Goal: Task Accomplishment & Management: Manage account settings

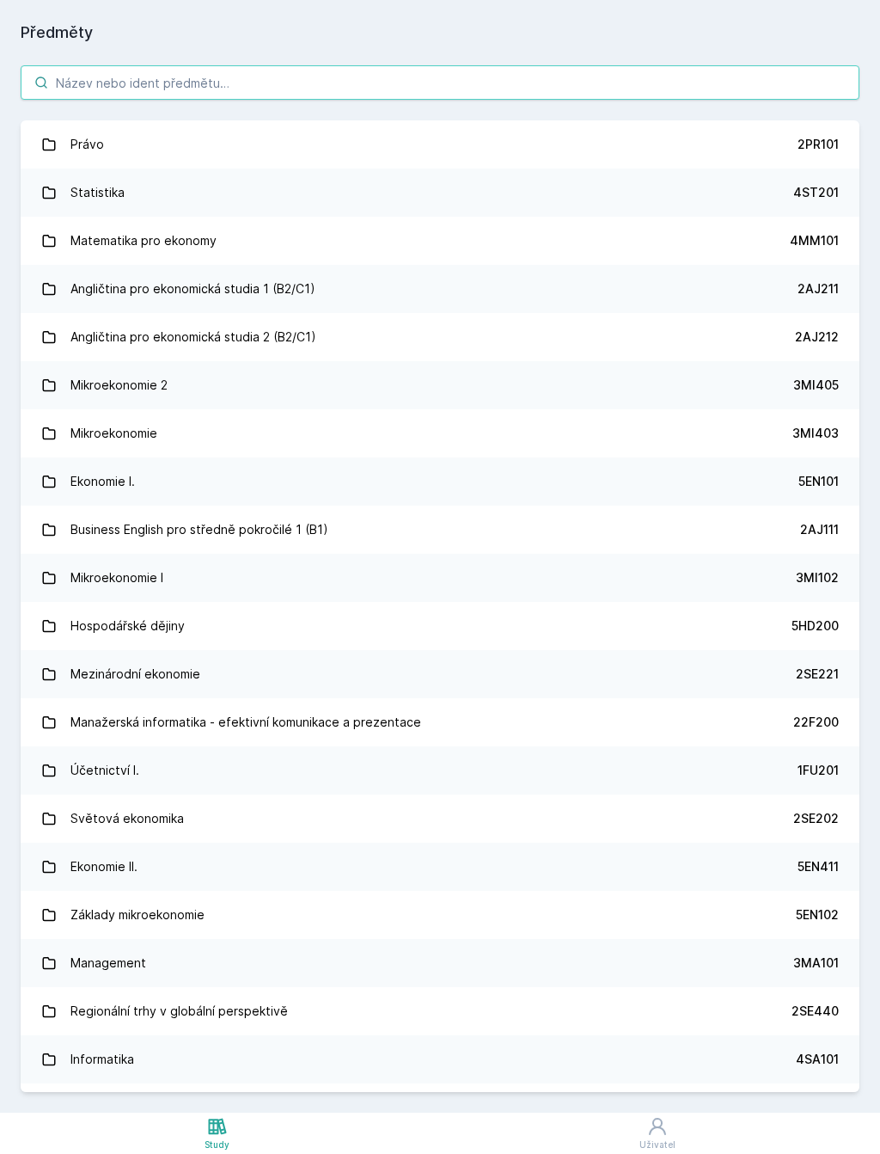
click at [89, 78] on input "search" at bounding box center [440, 82] width 839 height 34
type input "Daně"
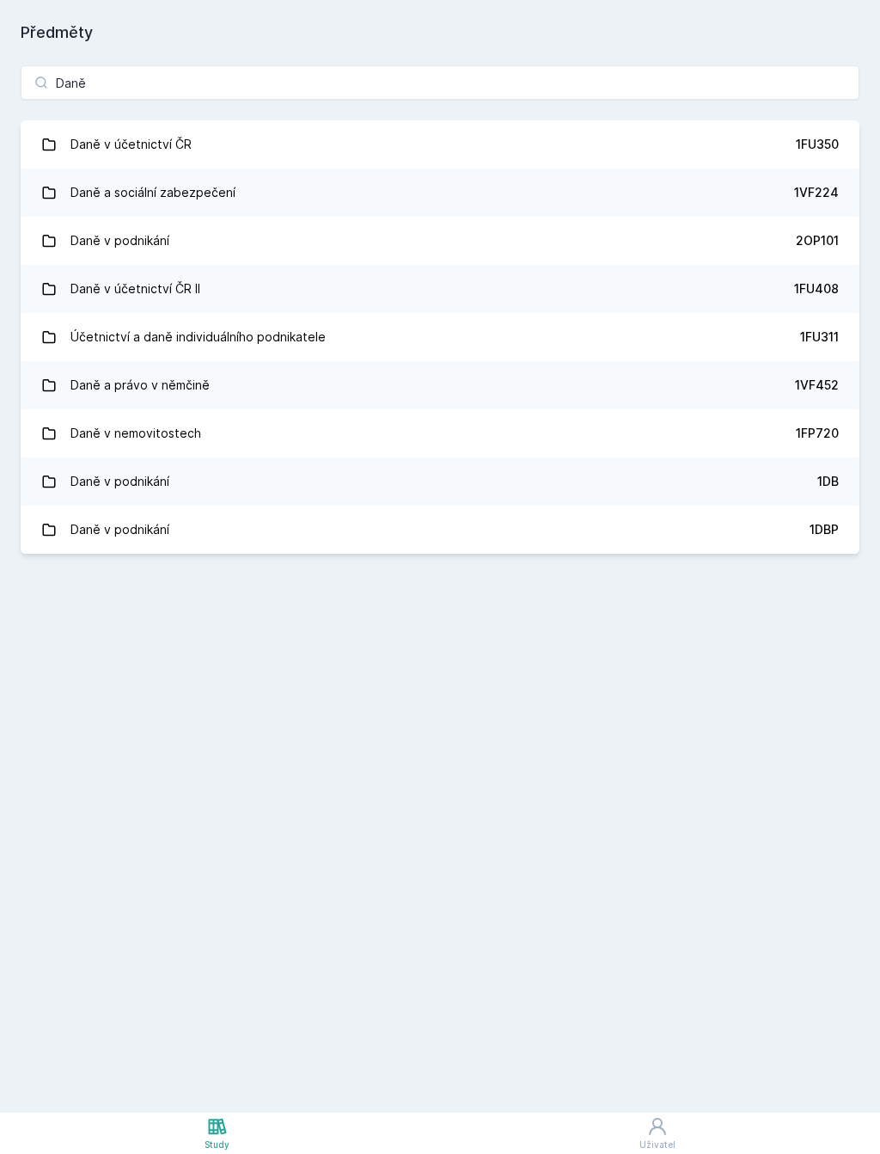
click at [805, 193] on div "1VF224" at bounding box center [816, 192] width 45 height 17
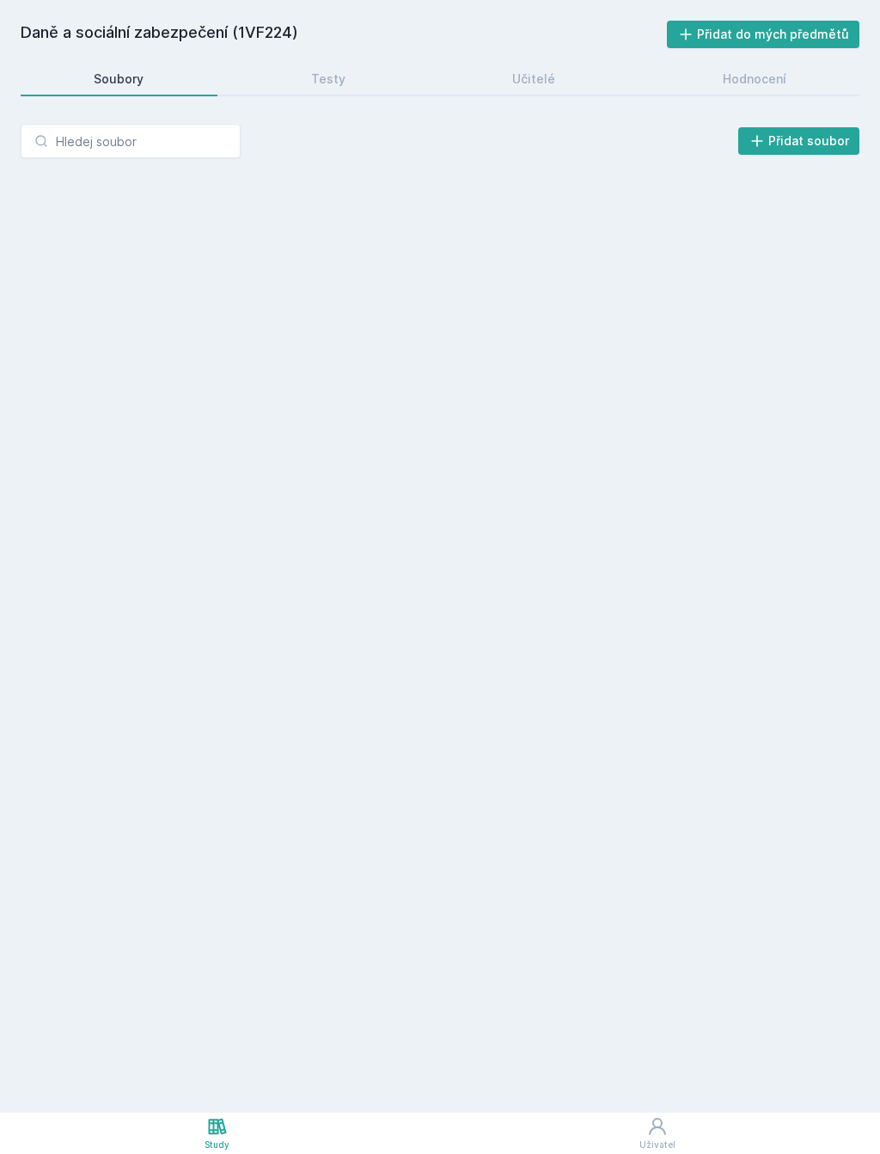
click at [560, 73] on link "Učitelé" at bounding box center [534, 79] width 190 height 34
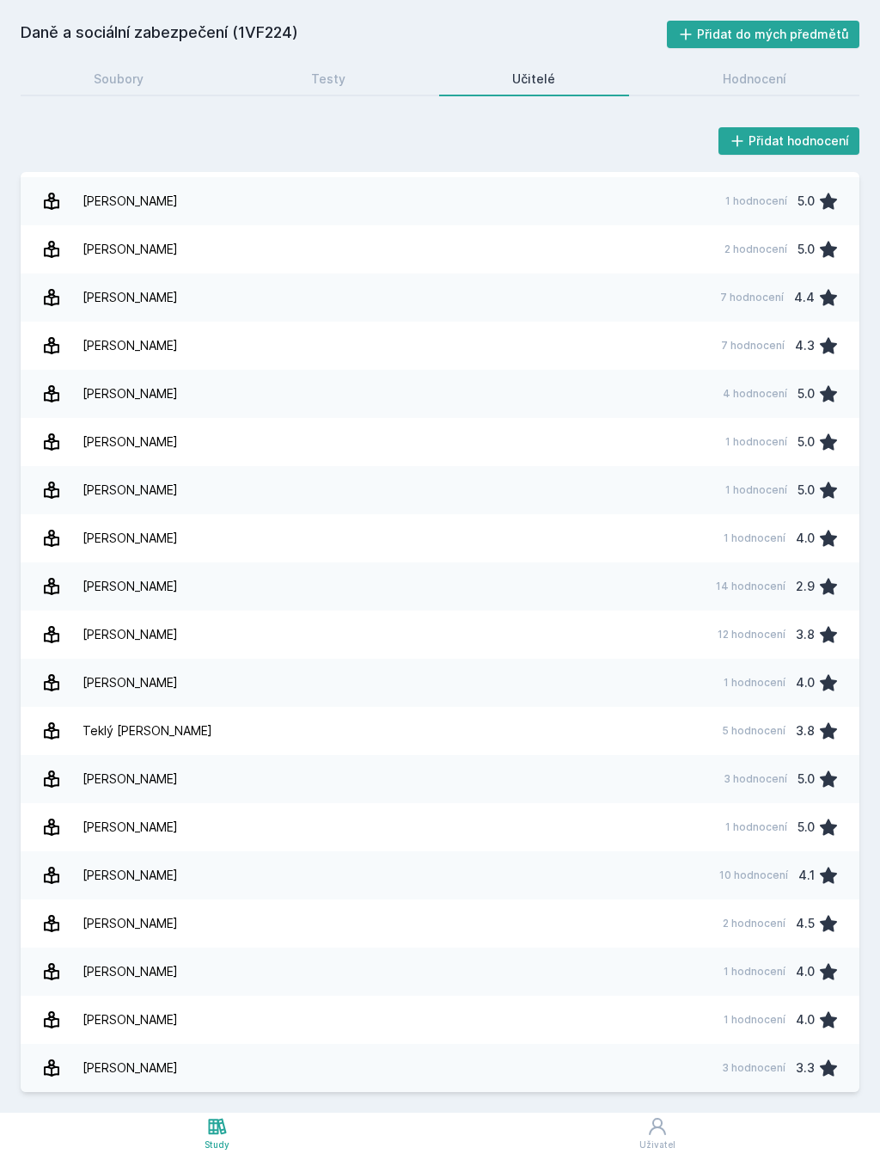
scroll to position [524, 0]
click at [135, 776] on div "[PERSON_NAME]" at bounding box center [130, 779] width 95 height 34
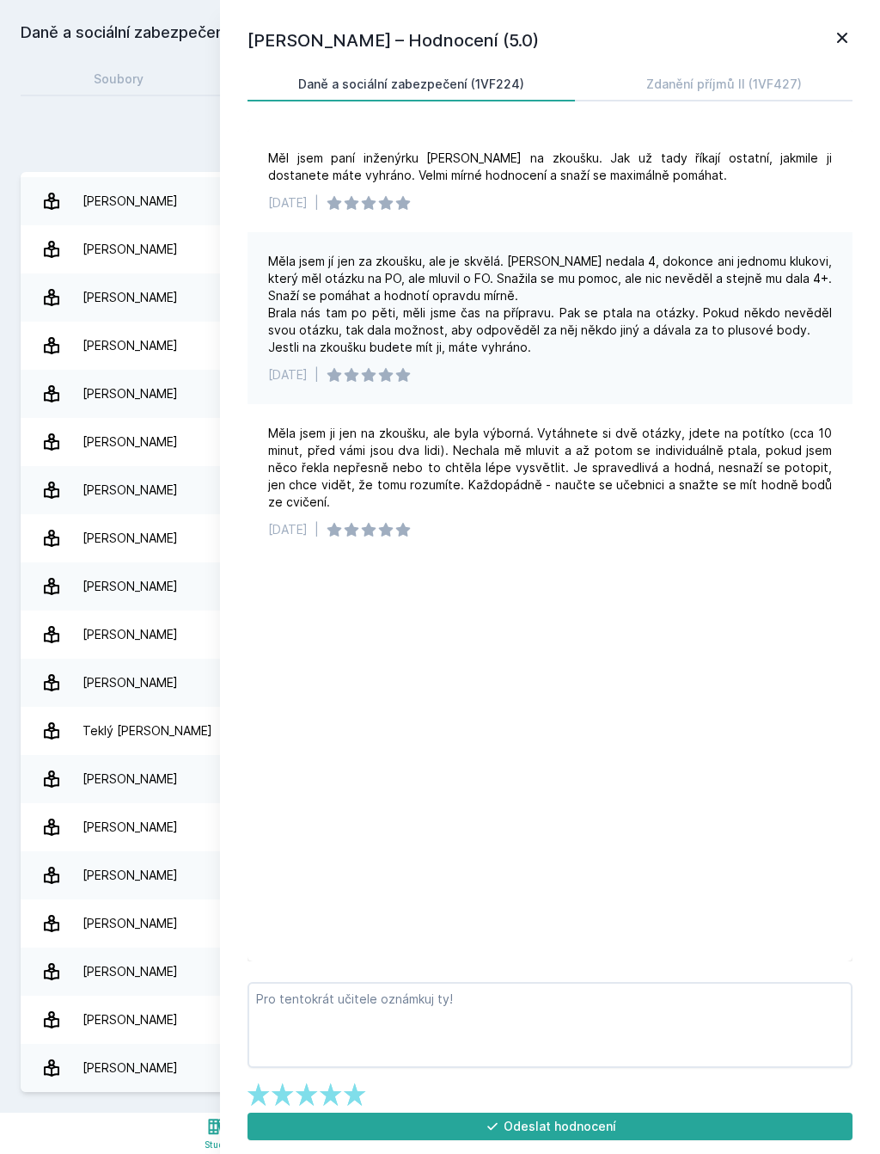
click at [687, 545] on div "Měla jsem ji jen na zkoušku, ale byla výborná. Vytáhnete si dvě otázky, jdete n…" at bounding box center [550, 481] width 605 height 155
click at [846, 28] on icon at bounding box center [842, 38] width 21 height 21
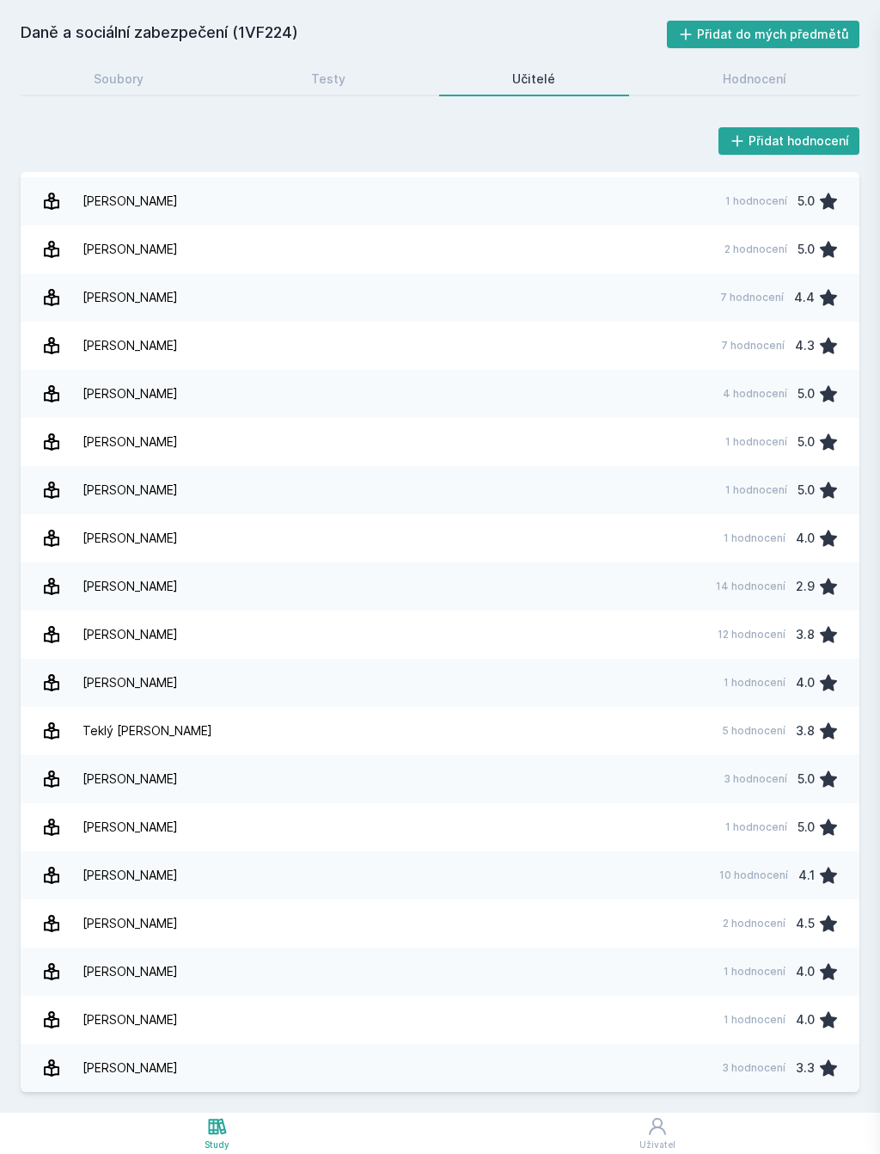
click at [842, 40] on button "Přidat do mých předmětů" at bounding box center [763, 35] width 193 height 28
click at [731, 78] on div "Hodnocení" at bounding box center [755, 78] width 64 height 17
